Goal: Navigation & Orientation: Find specific page/section

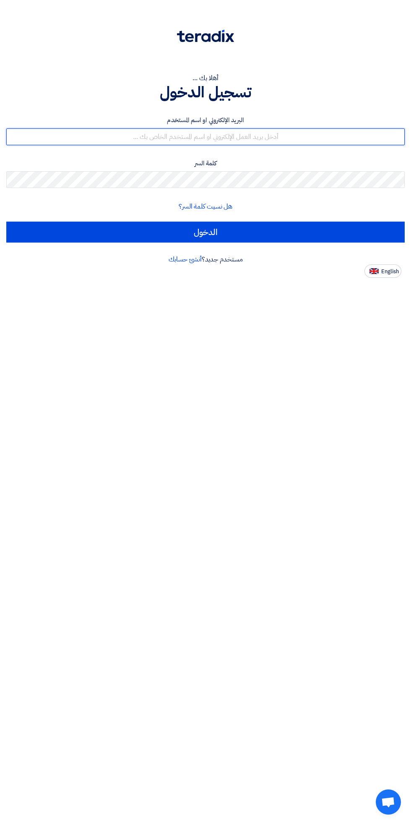
click at [281, 136] on input "text" at bounding box center [205, 136] width 399 height 17
click at [281, 139] on input "text" at bounding box center [205, 136] width 399 height 17
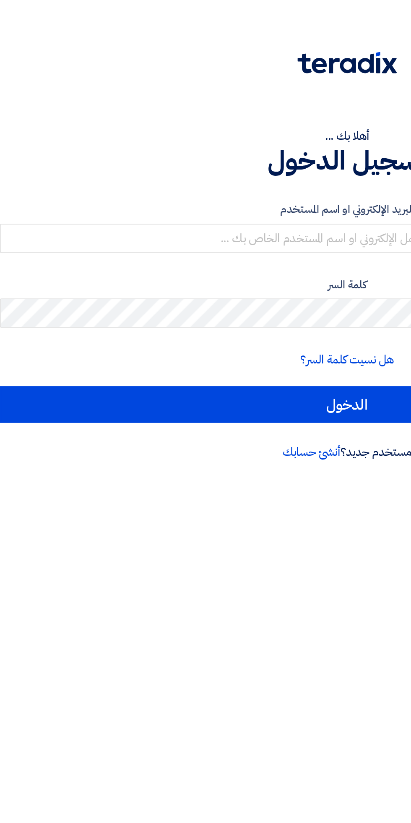
click at [167, 83] on h1 "تسجيل الدخول" at bounding box center [205, 92] width 399 height 18
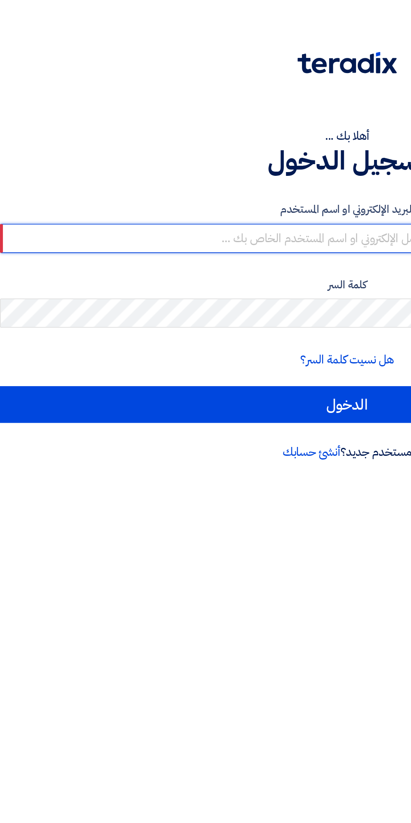
click at [182, 136] on input "text" at bounding box center [205, 136] width 399 height 17
type input "[EMAIL_ADDRESS][DOMAIN_NAME]"
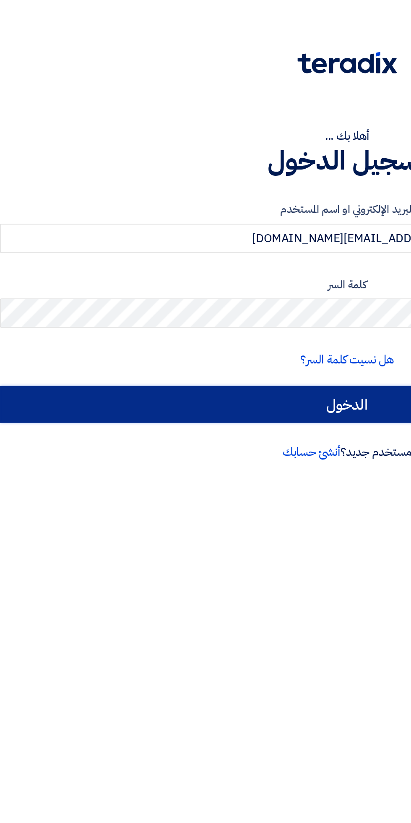
click at [188, 232] on input "الدخول" at bounding box center [205, 232] width 399 height 21
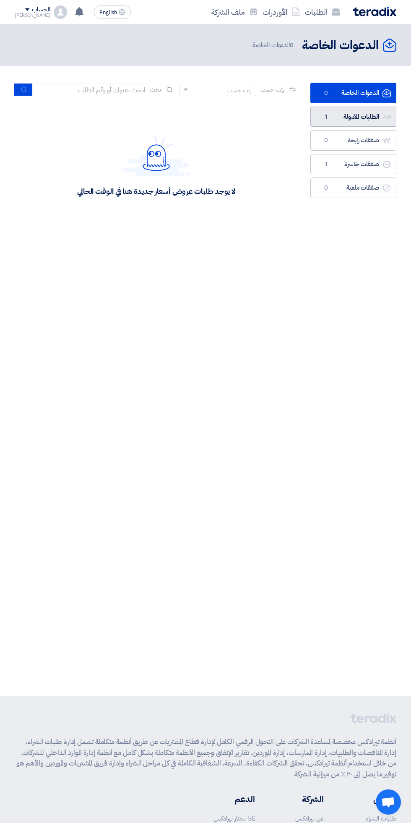
click at [347, 122] on link "الطلبات المقبولة الطلبات المقبولة 1" at bounding box center [353, 117] width 86 height 21
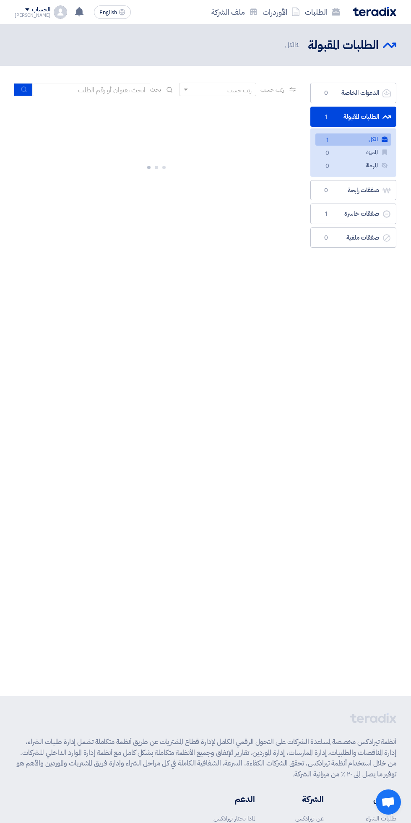
scroll to position [0, -2]
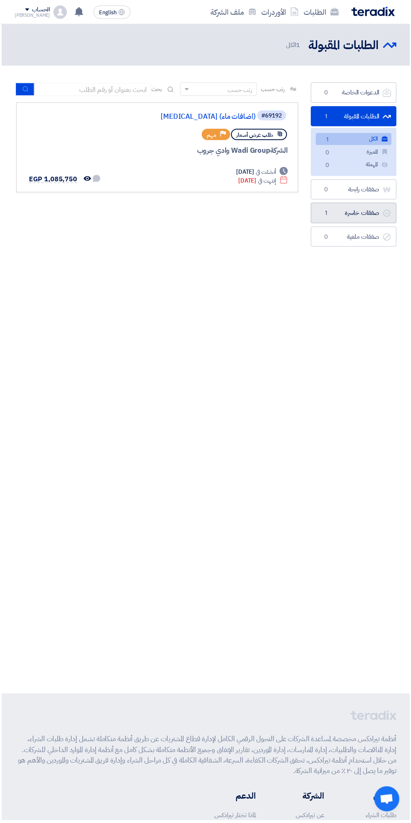
click at [370, 218] on link "صفقات خاسرة صفقات خاسرة 1" at bounding box center [355, 213] width 86 height 21
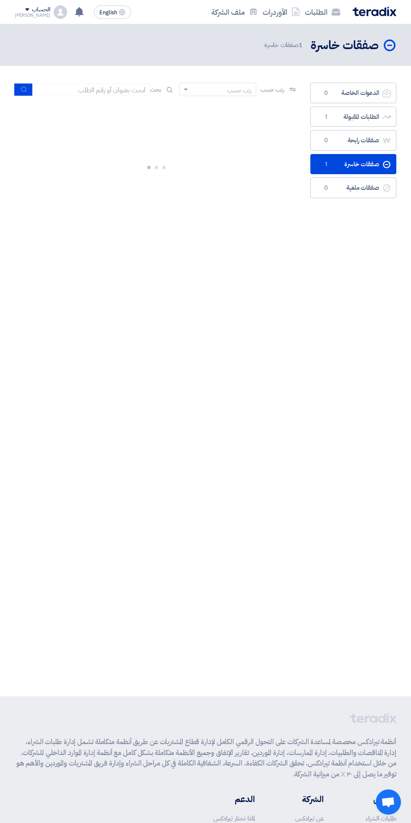
scroll to position [0, -2]
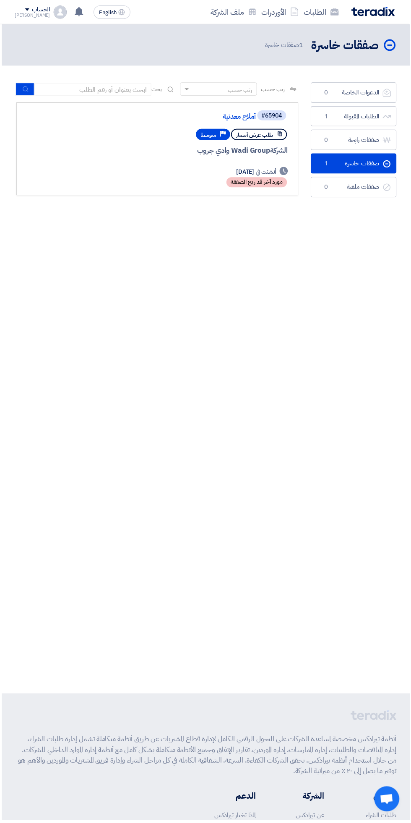
click at [326, 12] on link "الطلبات" at bounding box center [323, 12] width 40 height 20
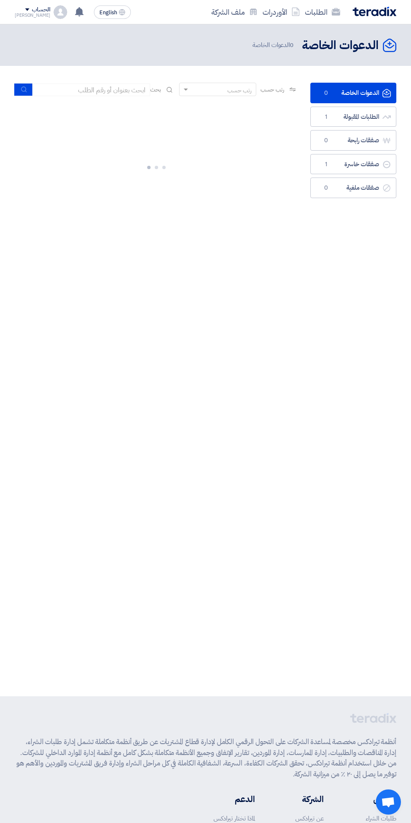
click at [282, 16] on link "الأوردرات" at bounding box center [281, 12] width 42 height 20
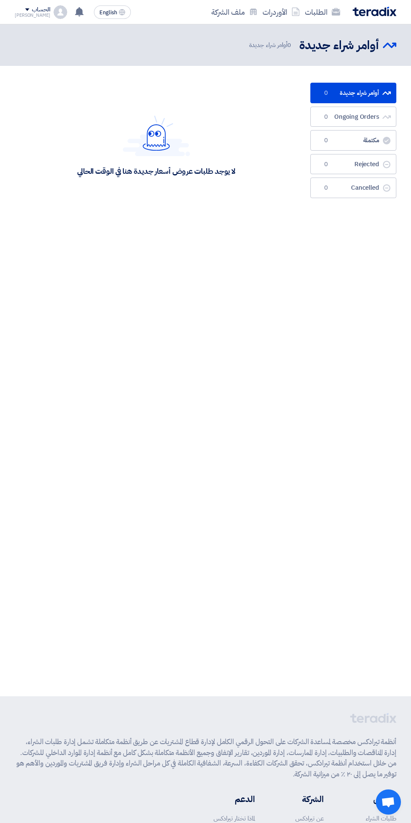
click at [238, 21] on link "ملف الشركة" at bounding box center [234, 12] width 51 height 20
